Goal: Transaction & Acquisition: Purchase product/service

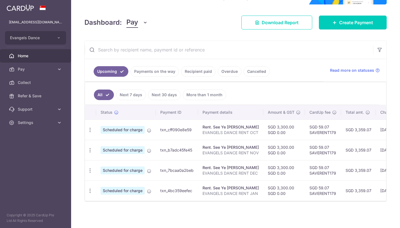
scroll to position [68, 0]
click at [210, 66] on link "Recipient paid" at bounding box center [198, 71] width 34 height 11
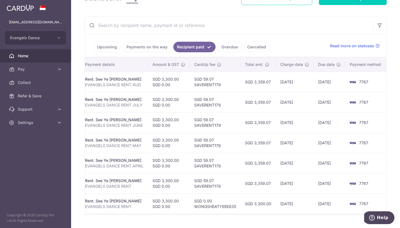
scroll to position [89, 0]
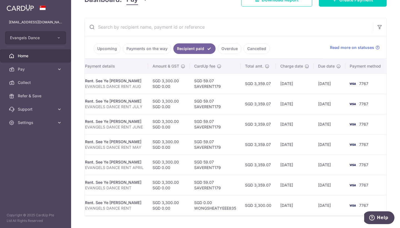
click at [115, 49] on link "Upcoming" at bounding box center [107, 48] width 27 height 11
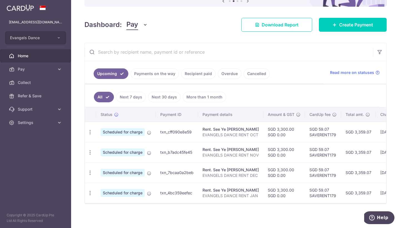
scroll to position [65, 0]
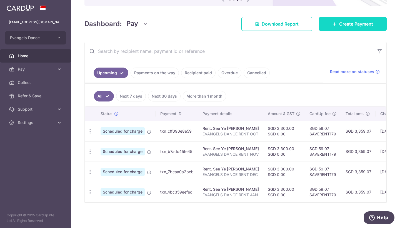
click at [351, 23] on span "Create Payment" at bounding box center [356, 24] width 34 height 7
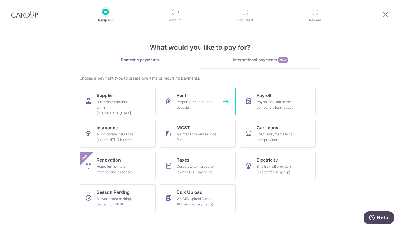
click at [212, 97] on link "Rent Property rent and rental deposits" at bounding box center [197, 101] width 75 height 28
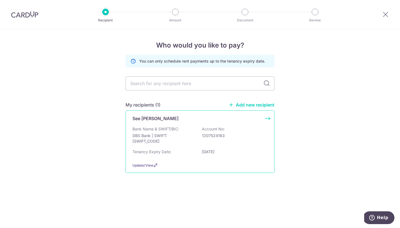
click at [172, 129] on p "Bank Name & SWIFT/BIC:" at bounding box center [155, 129] width 47 height 6
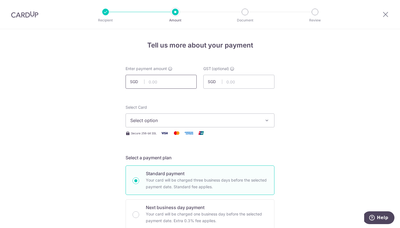
click at [153, 82] on input "text" at bounding box center [160, 82] width 71 height 14
type input "3,300.00"
click at [223, 122] on span "Select option" at bounding box center [194, 120] width 129 height 7
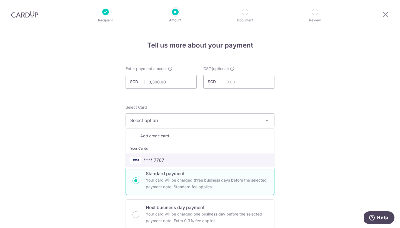
click at [191, 155] on link "**** 7767" at bounding box center [200, 159] width 148 height 13
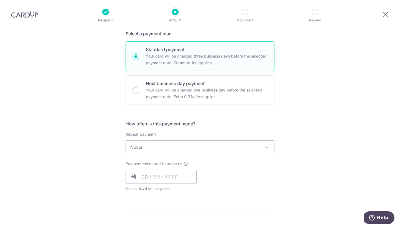
scroll to position [124, 0]
click at [143, 176] on input "text" at bounding box center [160, 176] width 71 height 14
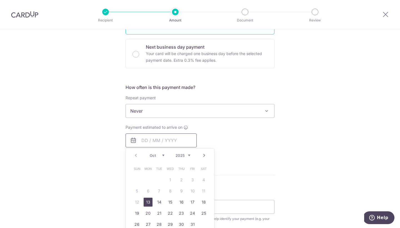
scroll to position [164, 0]
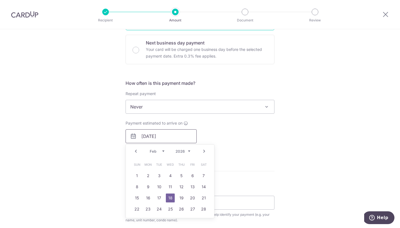
type input "18/02/2026"
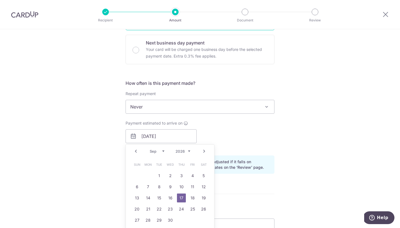
click at [260, 133] on div "Payment estimated to arrive on 18/02/2026 Prev Next Feb Mar Apr May Jun Jul Aug…" at bounding box center [199, 135] width 155 height 31
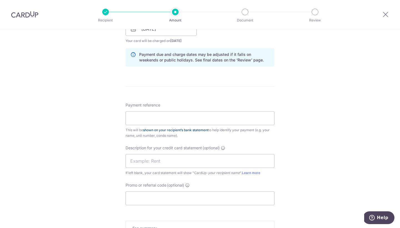
scroll to position [273, 0]
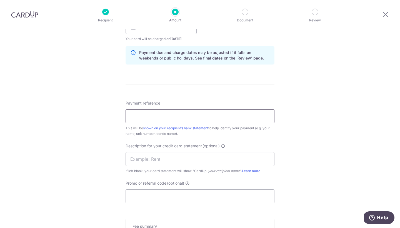
click at [187, 117] on input "Payment reference" at bounding box center [199, 116] width 149 height 14
type input "EVANGELS DANCE FEB"
click at [188, 158] on input "text" at bounding box center [199, 159] width 149 height 14
click at [179, 191] on input "Promo or referral code (optional)" at bounding box center [199, 196] width 149 height 14
click at [129, 158] on input "RENT FEB" at bounding box center [199, 159] width 149 height 14
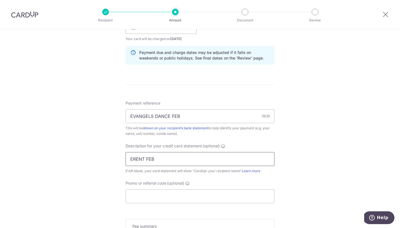
type input "RENT FEB"
click at [138, 193] on input "Promo or referral code (optional)" at bounding box center [199, 196] width 149 height 14
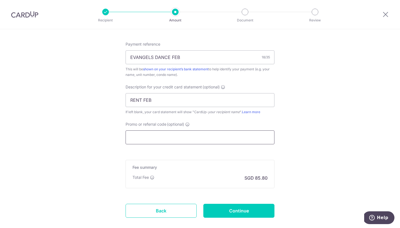
scroll to position [332, 0]
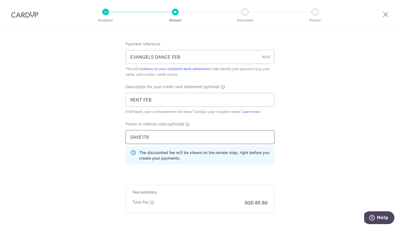
type input "SAVE179"
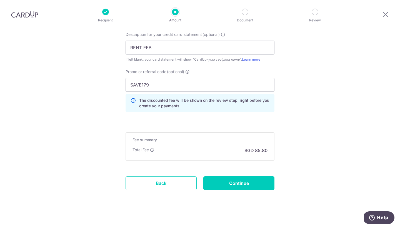
scroll to position [385, 0]
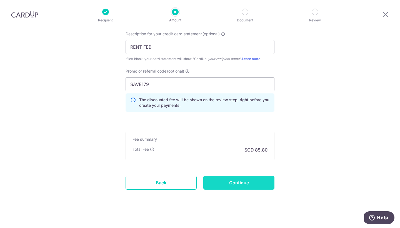
click at [221, 179] on input "Continue" at bounding box center [238, 182] width 71 height 14
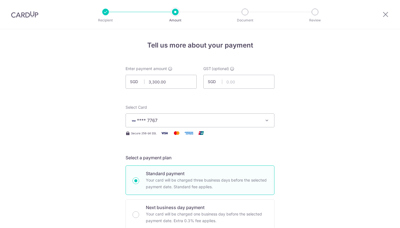
scroll to position [396, 0]
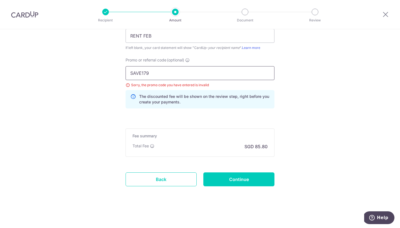
drag, startPoint x: 158, startPoint y: 74, endPoint x: 122, endPoint y: 72, distance: 35.6
click at [122, 72] on div "Promo or referral code (optional) SAVE179 Sorry, the promo code you have entere…" at bounding box center [199, 85] width 155 height 56
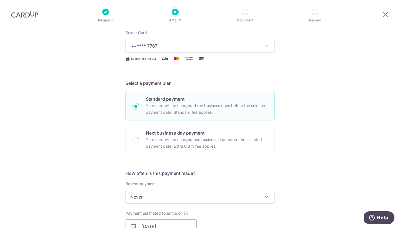
scroll to position [11, 0]
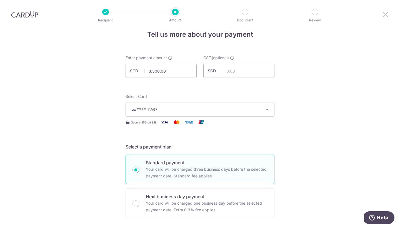
click at [385, 14] on icon at bounding box center [385, 14] width 7 height 7
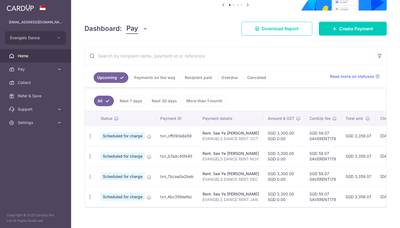
scroll to position [59, 0]
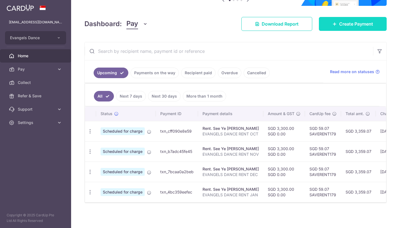
click at [342, 25] on span "Create Payment" at bounding box center [356, 24] width 34 height 7
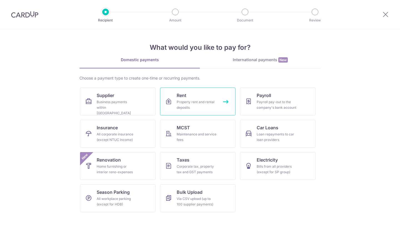
click at [232, 100] on link "Rent Property rent and rental deposits" at bounding box center [197, 101] width 75 height 28
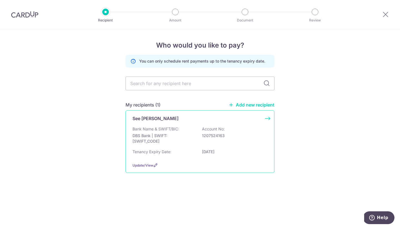
click at [179, 143] on p "DBS Bank | SWIFT: DBSSSGSGXXX" at bounding box center [163, 138] width 62 height 11
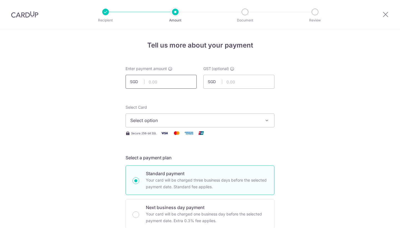
click at [156, 87] on input "text" at bounding box center [160, 82] width 71 height 14
type input "3,300.00"
click at [175, 117] on span "Select option" at bounding box center [194, 120] width 129 height 7
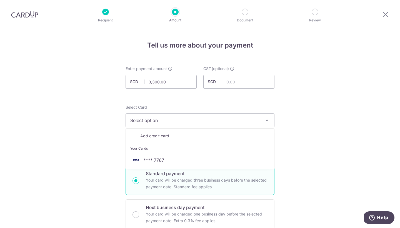
click at [159, 151] on li "Your Cards" at bounding box center [200, 147] width 148 height 12
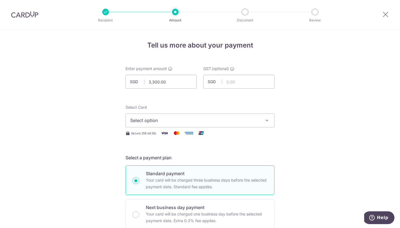
click at [162, 126] on button "Select option" at bounding box center [199, 120] width 149 height 14
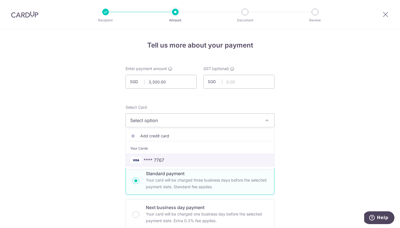
click at [150, 158] on span "**** 7767" at bounding box center [153, 160] width 21 height 7
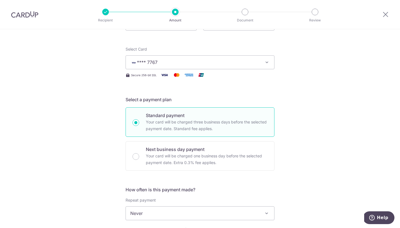
scroll to position [185, 0]
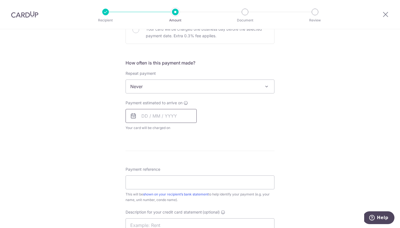
click at [143, 115] on input "text" at bounding box center [160, 116] width 71 height 14
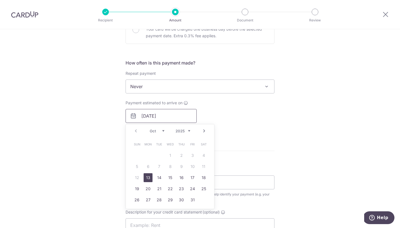
type input "18/02/2025"
click at [237, 117] on div "Payment estimated to arrive on 18/02/2025 Prev Next Oct Nov Dec 2025 2026 2027 …" at bounding box center [199, 115] width 155 height 31
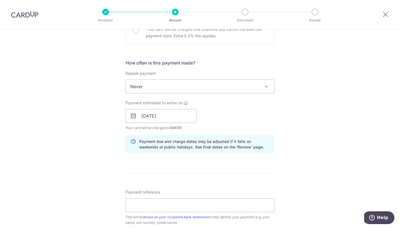
scroll to position [206, 0]
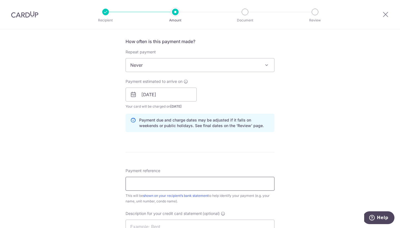
click at [164, 183] on input "Payment reference" at bounding box center [199, 183] width 149 height 14
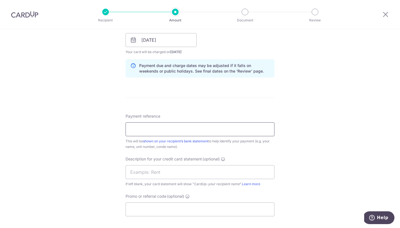
scroll to position [259, 0]
click at [158, 173] on input "text" at bounding box center [199, 173] width 149 height 14
click at [206, 130] on input "EVANGELS DANCE FEB" at bounding box center [199, 130] width 149 height 14
click at [181, 129] on input "EVANGELS DANCE FEB RENT" at bounding box center [199, 130] width 149 height 14
drag, startPoint x: 180, startPoint y: 131, endPoint x: 171, endPoint y: 130, distance: 9.5
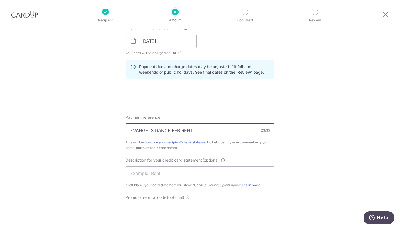
click at [171, 130] on input "EVANGELS DANCE FEB RENT" at bounding box center [199, 130] width 149 height 14
click at [198, 134] on input "EVANGELS DANCE RENT" at bounding box center [199, 130] width 149 height 14
type input "EVANGELS DANCE RENT FEB"
click at [179, 172] on input "text" at bounding box center [199, 173] width 149 height 14
type input "E"
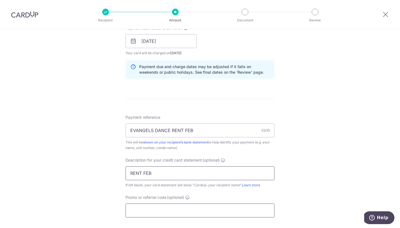
type input "RENT FEB"
click at [166, 206] on input "Promo or referral code (optional)" at bounding box center [199, 210] width 149 height 14
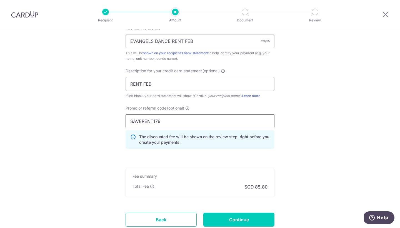
scroll to position [354, 0]
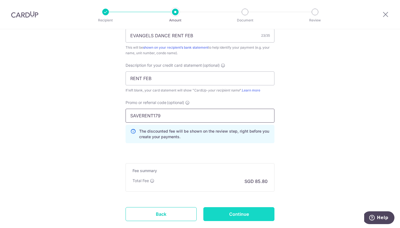
type input "SAVERENT179"
click at [231, 211] on input "Continue" at bounding box center [238, 214] width 71 height 14
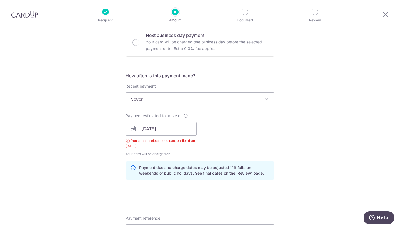
scroll to position [167, 0]
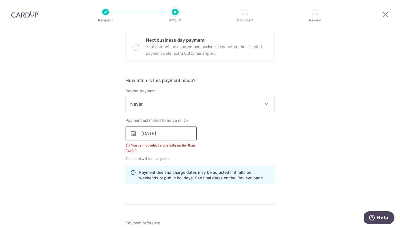
click at [164, 135] on input "[DATE]" at bounding box center [160, 133] width 71 height 14
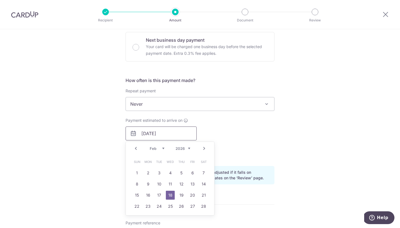
type input "[DATE]"
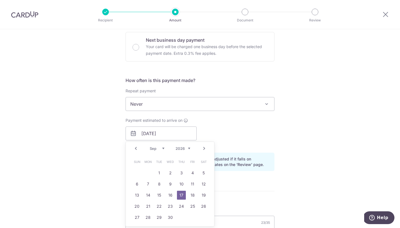
click at [289, 131] on div "Tell us more about your payment Enter payment amount SGD 3,300.00 3300.00 GST (…" at bounding box center [200, 155] width 400 height 587
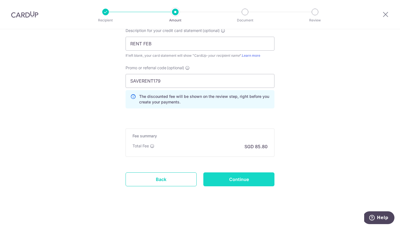
scroll to position [389, 0]
click at [241, 178] on input "Continue" at bounding box center [238, 179] width 71 height 14
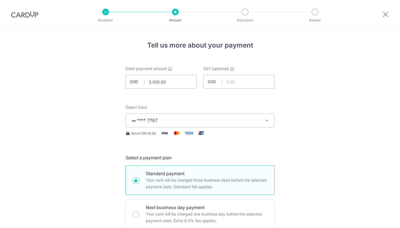
scroll to position [396, 0]
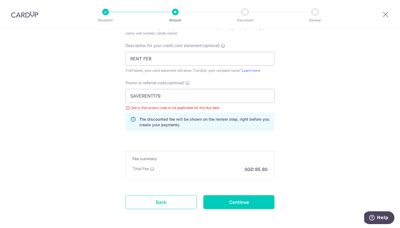
scroll to position [318, 0]
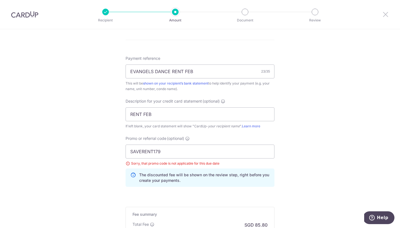
click at [384, 15] on icon at bounding box center [385, 14] width 7 height 7
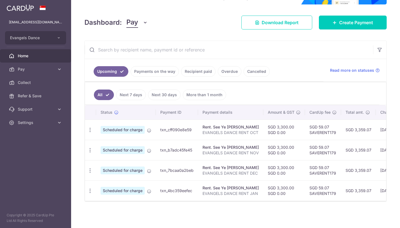
scroll to position [60, 0]
